Goal: Task Accomplishment & Management: Manage account settings

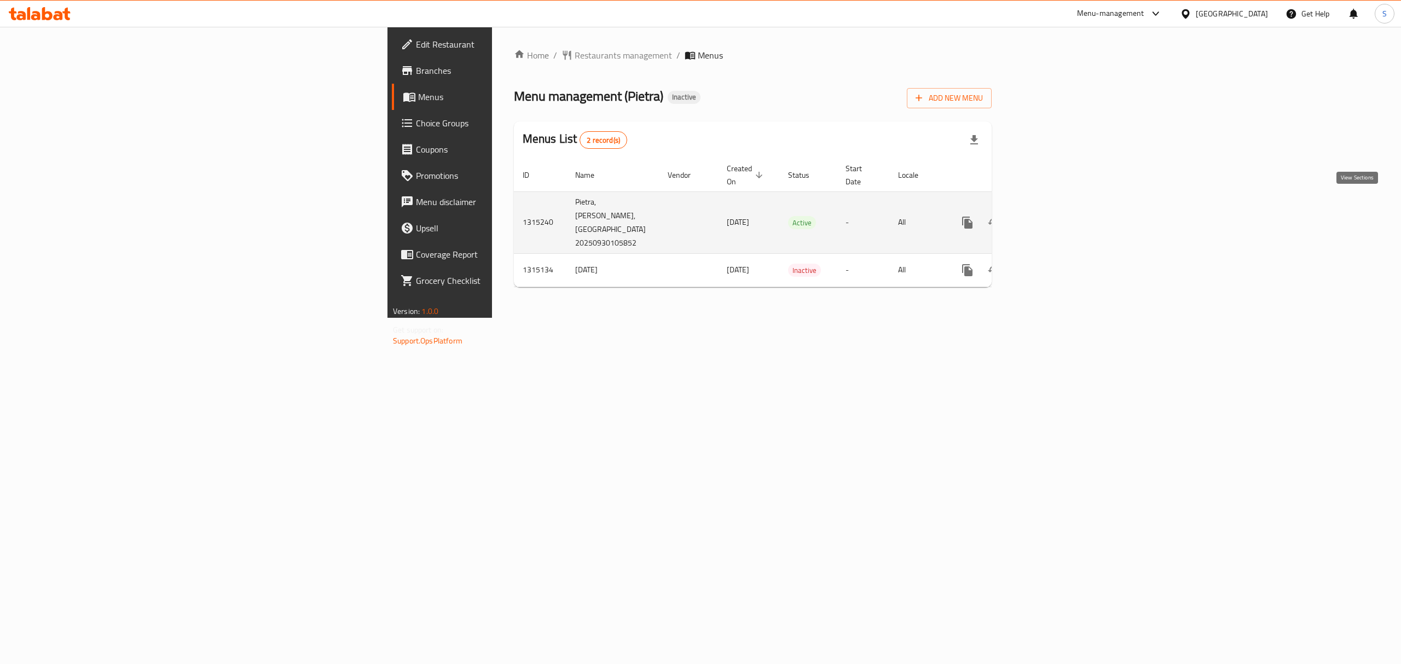
click at [1059, 210] on link "enhanced table" at bounding box center [1046, 223] width 26 height 26
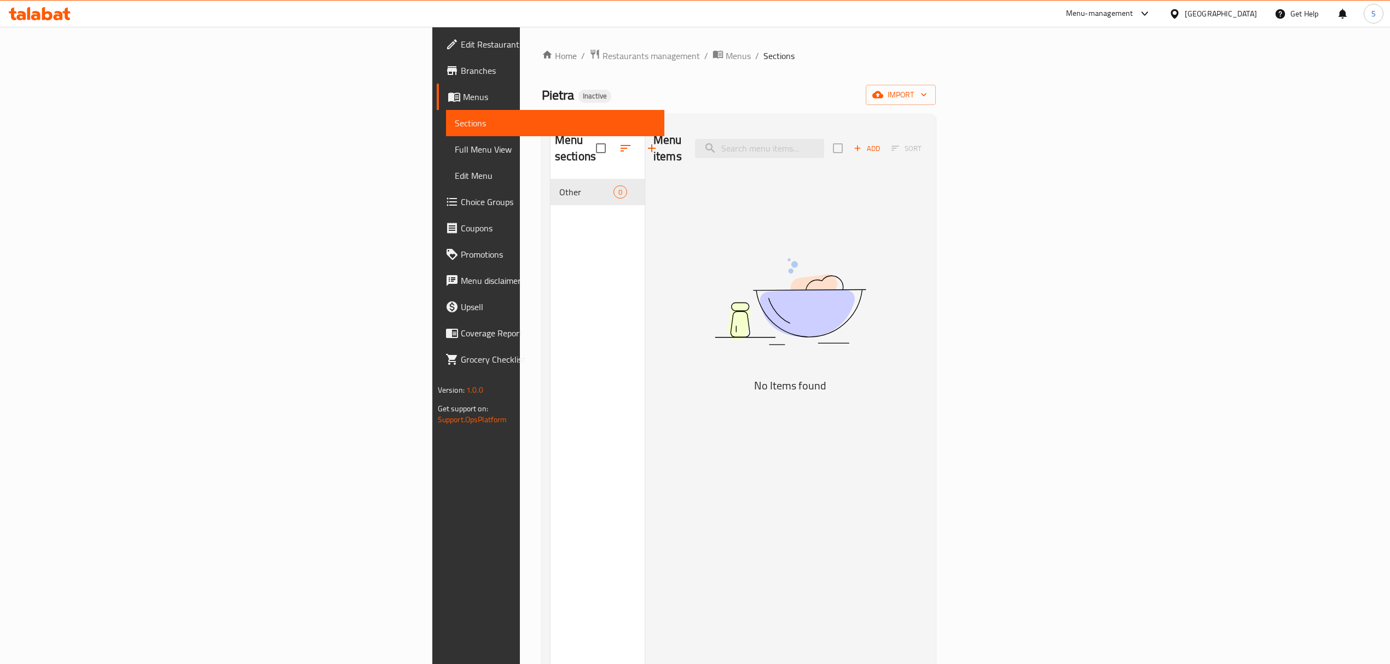
click at [463, 92] on span "Menus" at bounding box center [559, 96] width 193 height 13
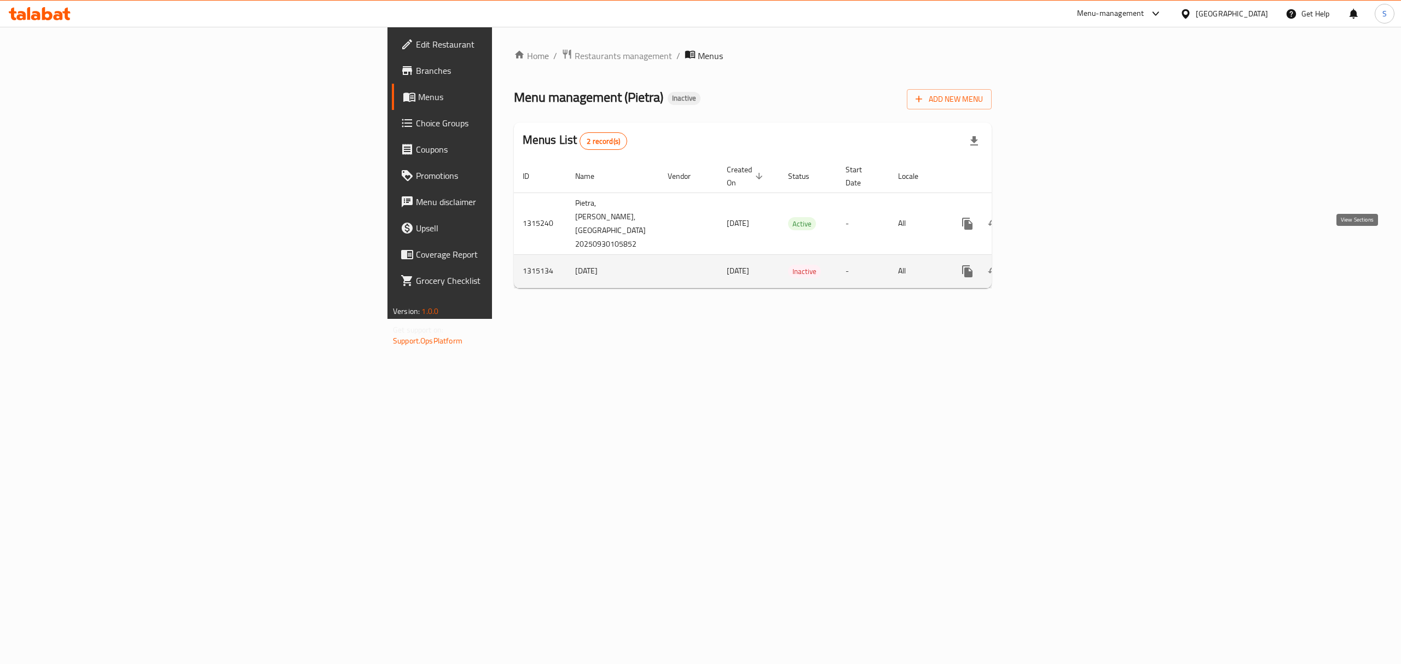
click at [1053, 265] on icon "enhanced table" at bounding box center [1046, 271] width 13 height 13
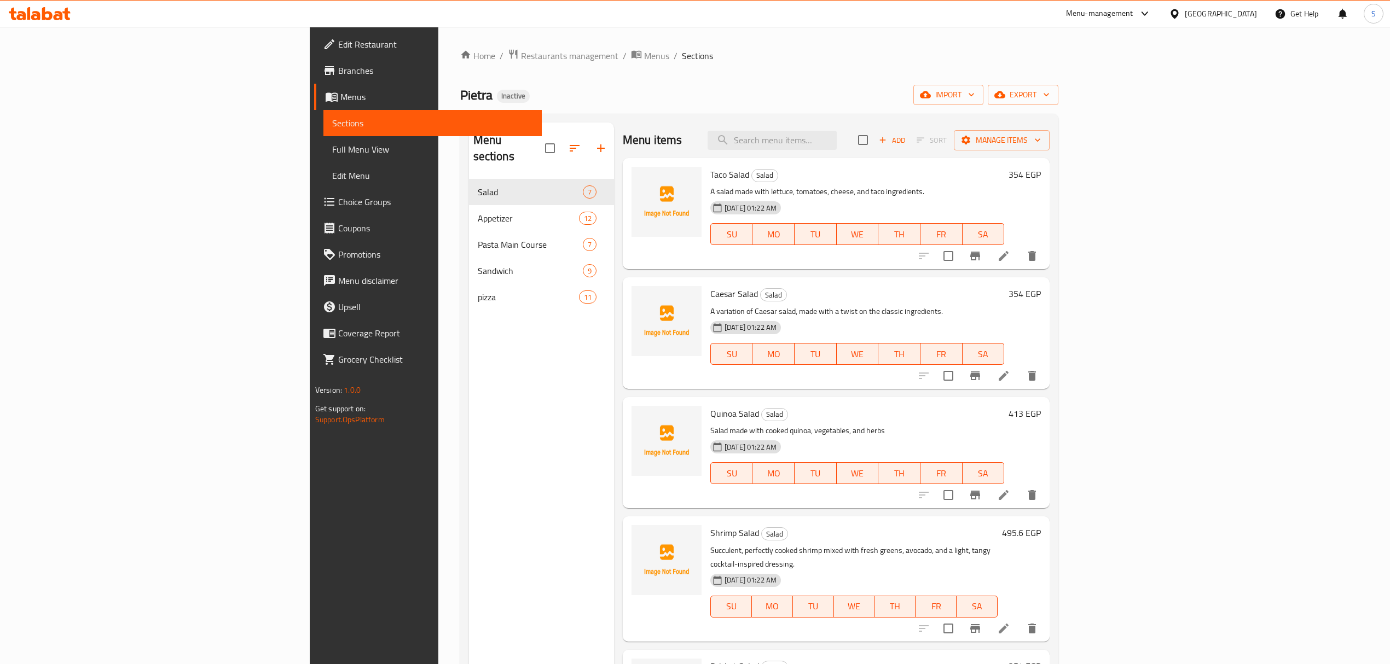
click at [314, 108] on link "Menus" at bounding box center [428, 97] width 228 height 26
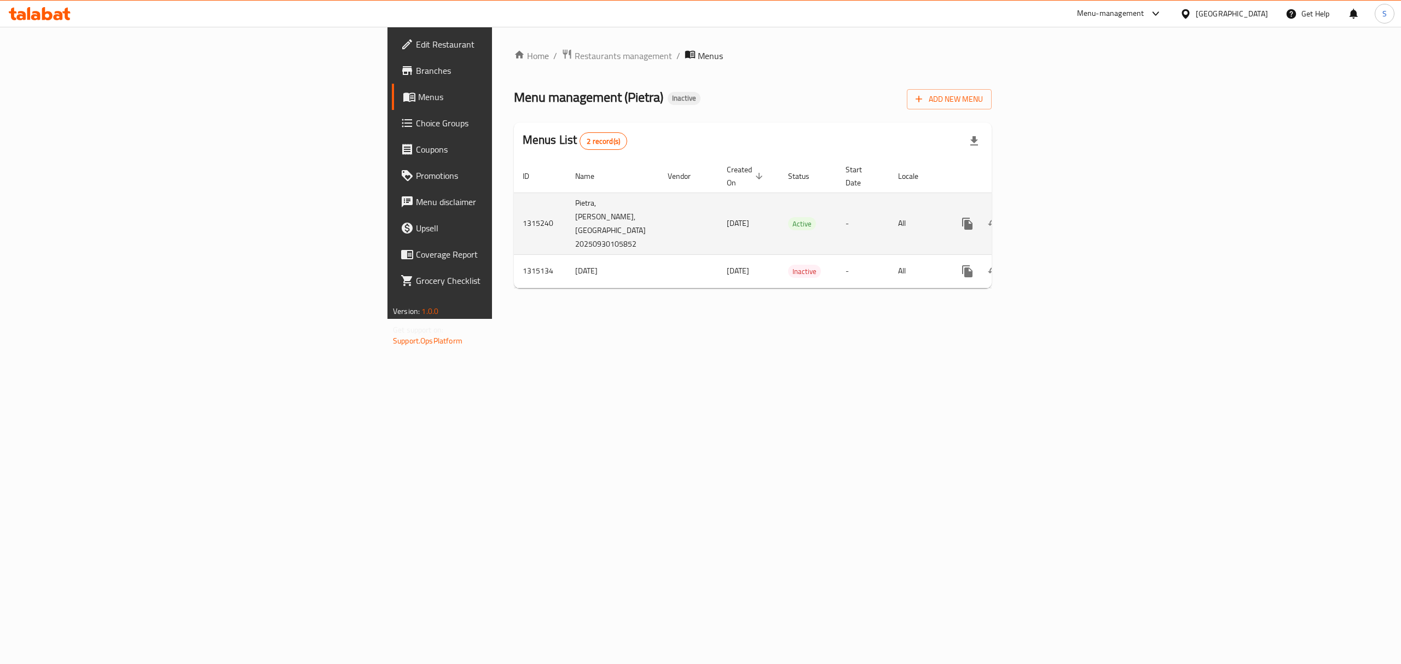
click at [1059, 211] on div "enhanced table" at bounding box center [1006, 224] width 105 height 26
click at [1059, 211] on link "enhanced table" at bounding box center [1046, 224] width 26 height 26
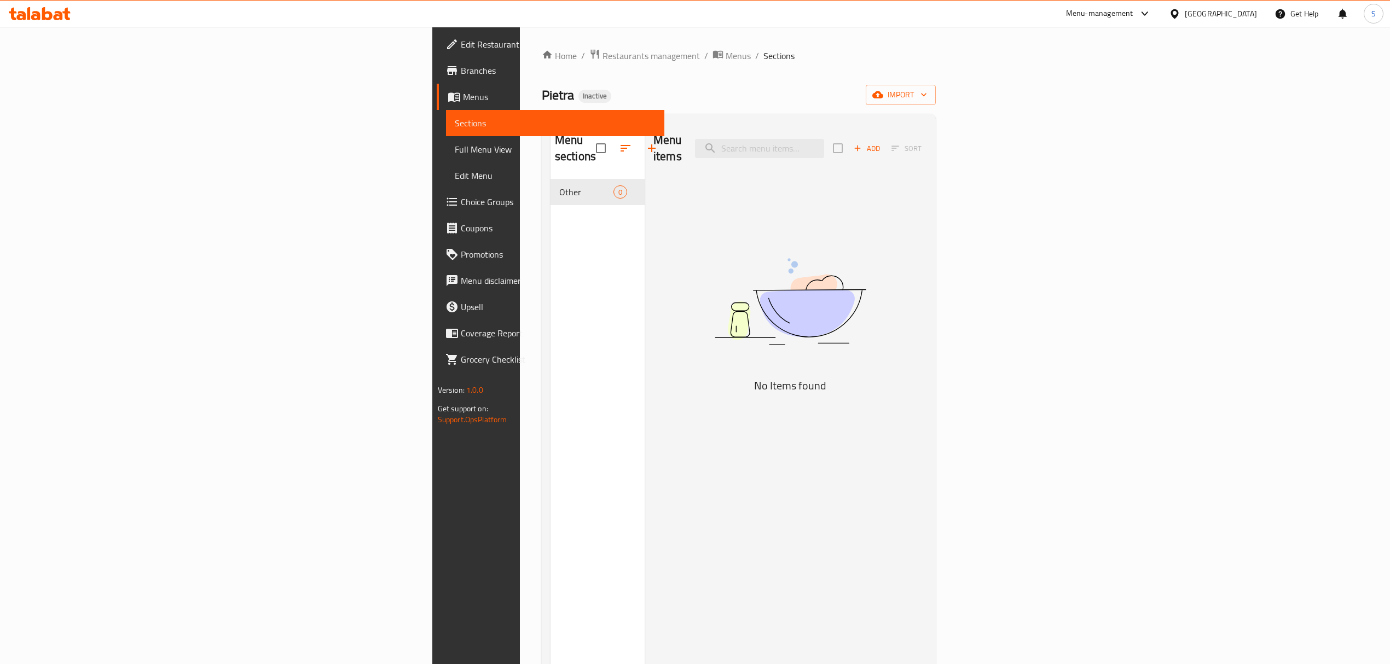
click at [448, 91] on icon at bounding box center [454, 96] width 13 height 13
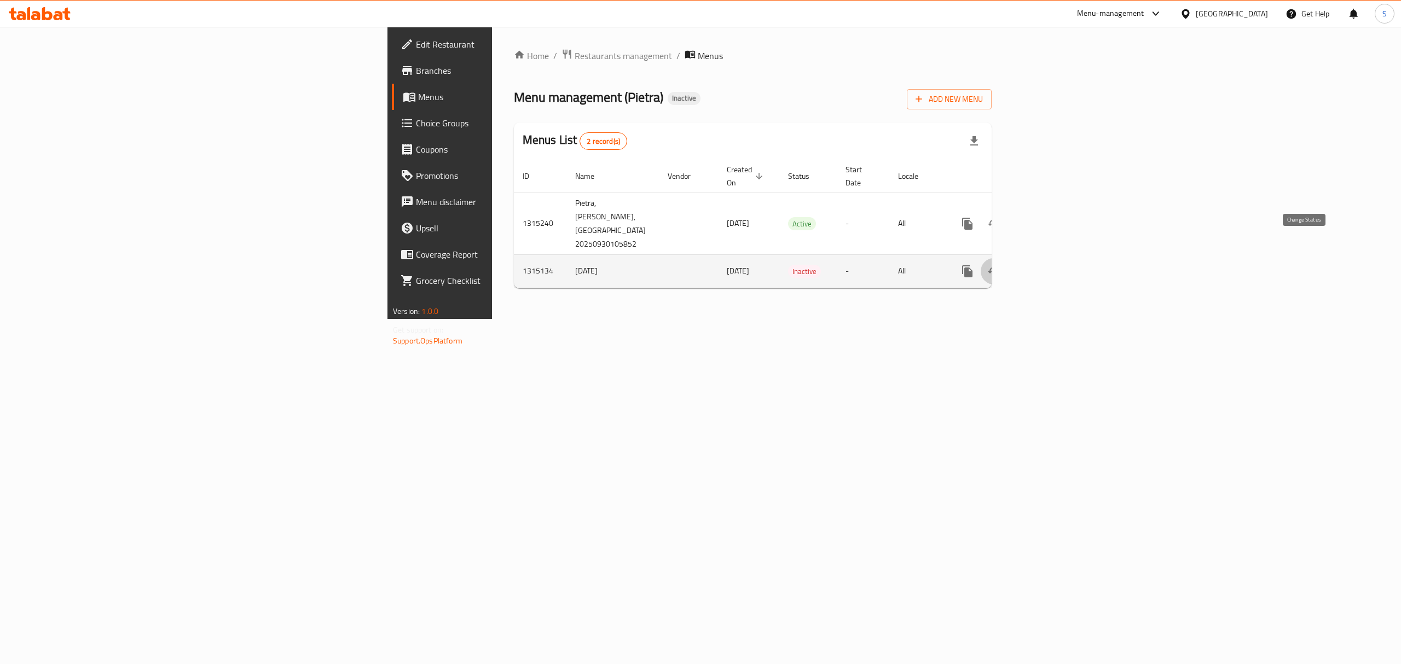
click at [1007, 258] on button "enhanced table" at bounding box center [993, 271] width 26 height 26
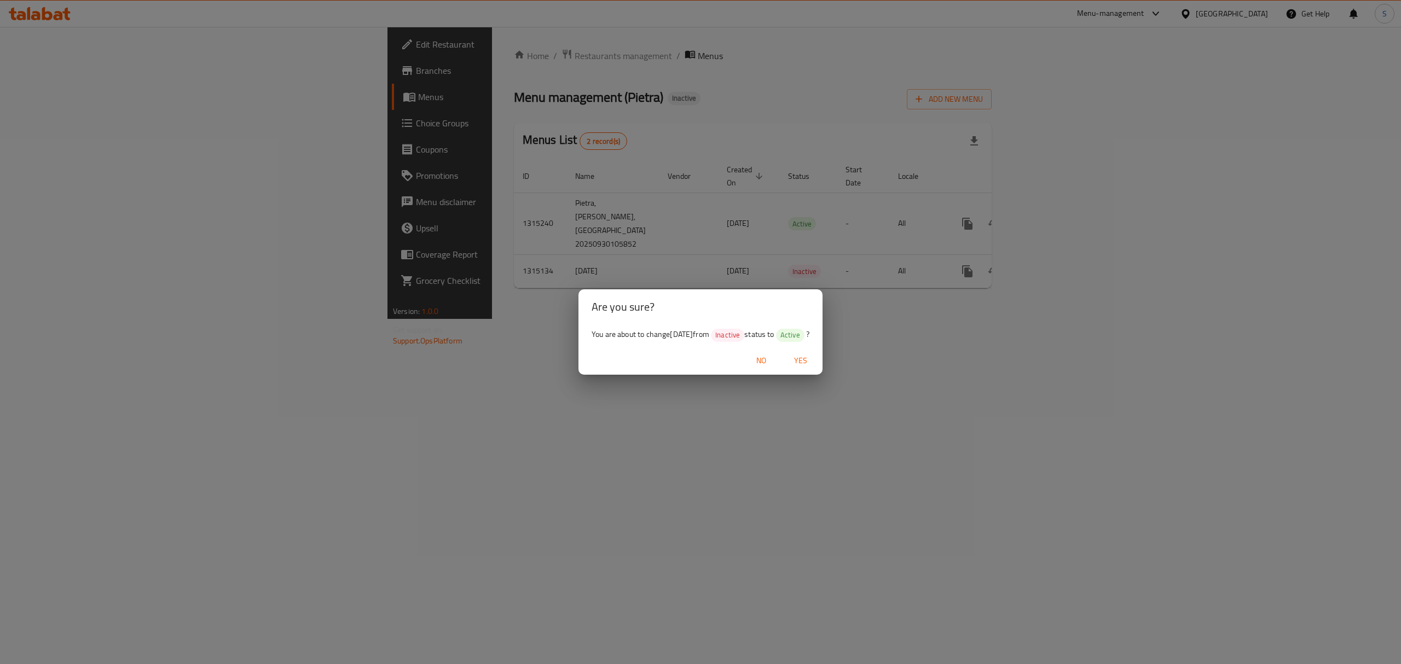
click at [814, 360] on span "Yes" at bounding box center [800, 361] width 26 height 14
